Goal: Task Accomplishment & Management: Complete application form

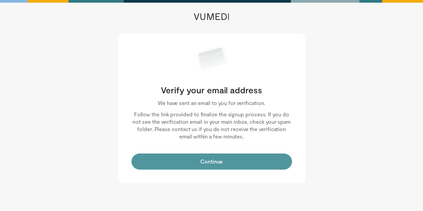
click at [210, 163] on button "Continue" at bounding box center [211, 161] width 160 height 16
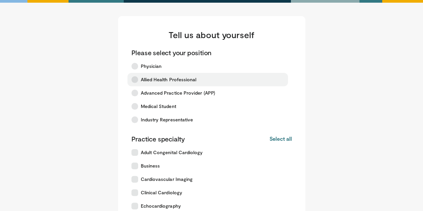
click at [162, 73] on label "Allied Health Professional" at bounding box center [207, 79] width 160 height 13
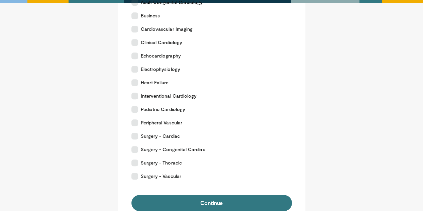
scroll to position [229, 0]
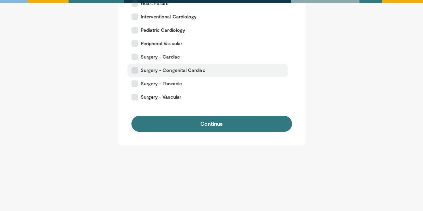
click at [135, 70] on icon at bounding box center [134, 70] width 7 height 7
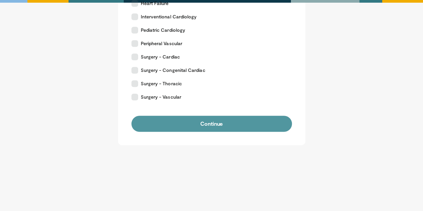
click at [171, 117] on button "Continue" at bounding box center [211, 124] width 160 height 16
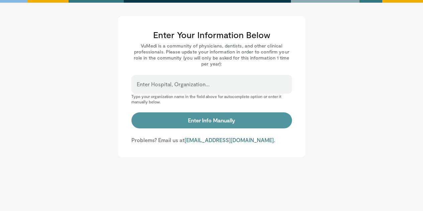
click at [218, 125] on button "Enter Info Manually" at bounding box center [211, 120] width 160 height 16
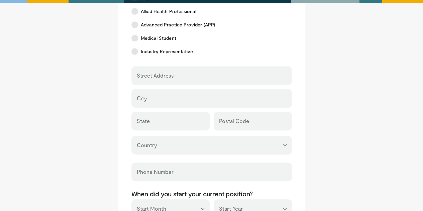
scroll to position [308, 0]
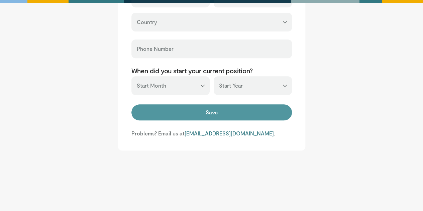
click at [223, 108] on button "Save" at bounding box center [211, 112] width 160 height 16
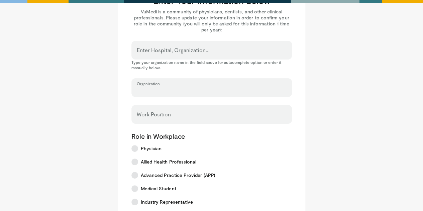
scroll to position [32, 0]
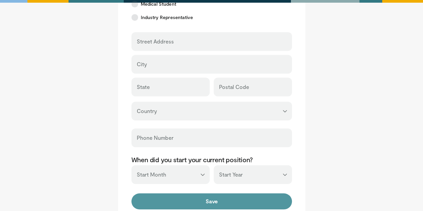
type input "*****"
click at [215, 202] on button "Save" at bounding box center [211, 201] width 160 height 16
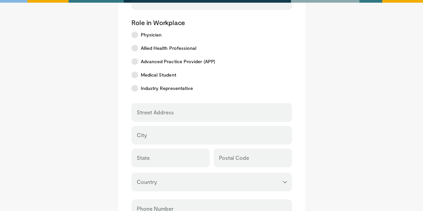
scroll to position [0, 0]
